Goal: Task Accomplishment & Management: Manage account settings

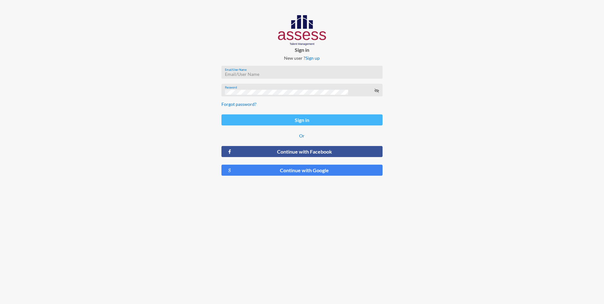
type input "[EMAIL_ADDRESS][DOMAIN_NAME]"
click at [318, 121] on button "Sign in" at bounding box center [302, 119] width 161 height 11
click at [377, 90] on icon at bounding box center [376, 90] width 5 height 5
click at [298, 119] on button "Sign in" at bounding box center [302, 119] width 161 height 11
click at [210, 91] on div "Sign in New user ? Sign up yasmine.saad@rashpetco.com Email/User Name Password …" at bounding box center [301, 98] width 201 height 196
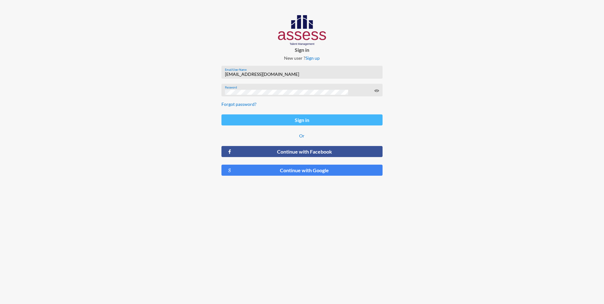
click at [351, 118] on button "Sign in" at bounding box center [302, 119] width 161 height 11
click at [319, 73] on input "[EMAIL_ADDRESS][DOMAIN_NAME]" at bounding box center [302, 74] width 154 height 5
click at [446, 134] on div at bounding box center [503, 98] width 201 height 196
click at [243, 104] on link "Forgot password?" at bounding box center [239, 103] width 35 height 5
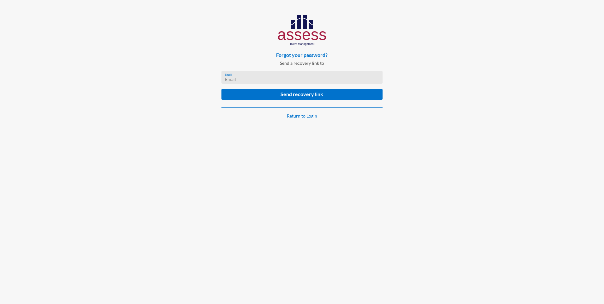
click at [266, 78] on input "Email" at bounding box center [302, 79] width 154 height 5
type input "[EMAIL_ADDRESS][DOMAIN_NAME]"
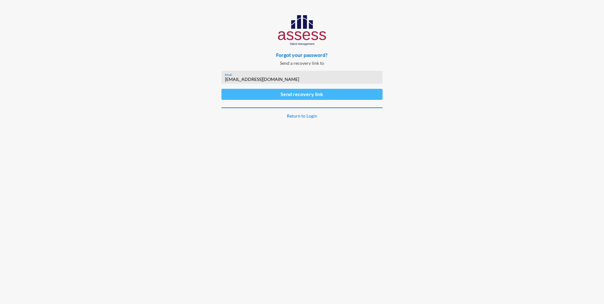
click at [300, 93] on button "Send recovery link" at bounding box center [302, 94] width 161 height 11
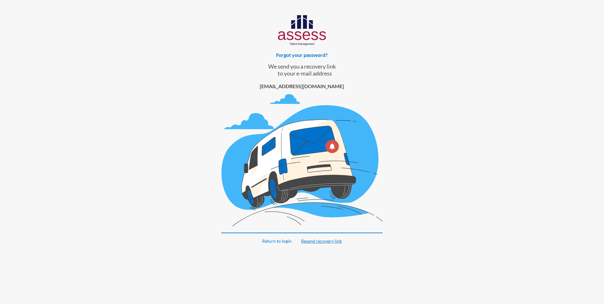
click at [329, 243] on link "Resend recovery link" at bounding box center [321, 240] width 41 height 5
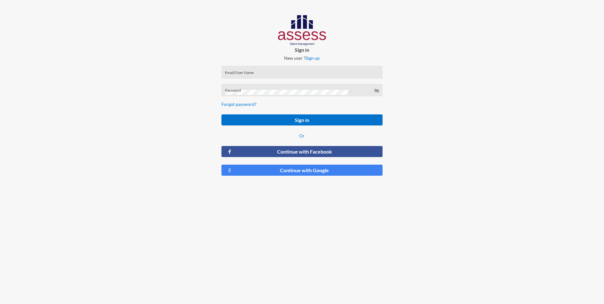
click at [292, 70] on div "Email/User Name" at bounding box center [302, 73] width 154 height 9
type input "[EMAIL_ADDRESS][DOMAIN_NAME]"
click at [246, 105] on form "[EMAIL_ADDRESS][DOMAIN_NAME] Email/User Name Password Forgot password? Sign in …" at bounding box center [301, 121] width 171 height 120
click at [246, 104] on div "Password is required" at bounding box center [302, 99] width 161 height 13
click at [242, 104] on div "Password is required" at bounding box center [302, 99] width 161 height 13
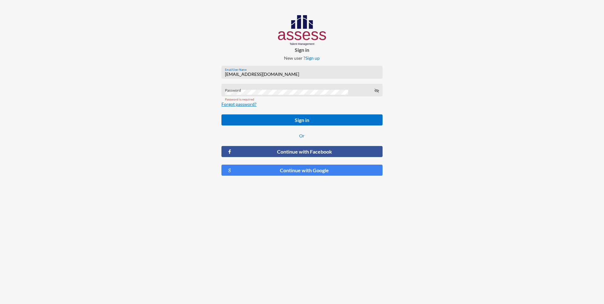
click at [236, 106] on link "Forgot password?" at bounding box center [239, 103] width 35 height 5
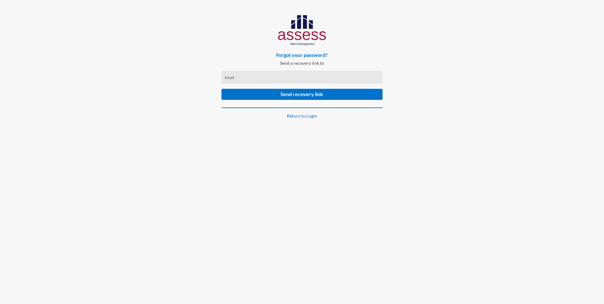
click at [255, 78] on input "Email" at bounding box center [302, 79] width 154 height 5
click at [297, 77] on input "[EMAIL_ADDRESS][DOMAIN_NAME]" at bounding box center [302, 79] width 154 height 5
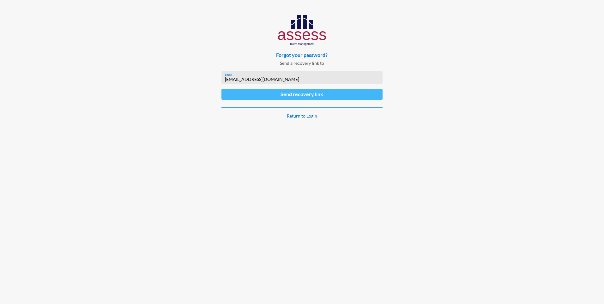
type input "[EMAIL_ADDRESS][DOMAIN_NAME]"
click at [325, 94] on button "Send recovery link" at bounding box center [302, 94] width 161 height 11
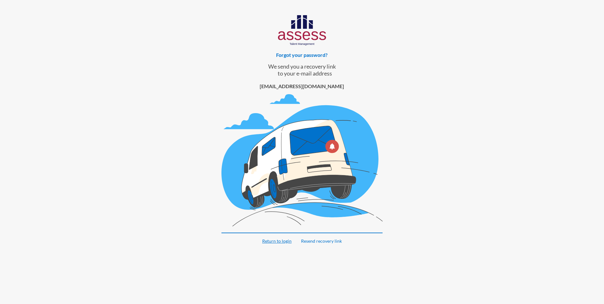
click at [278, 242] on link "Return to login" at bounding box center [276, 240] width 29 height 5
